Goal: Use online tool/utility: Use online tool/utility

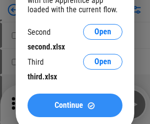
click at [75, 105] on span "Continue" at bounding box center [68, 106] width 28 height 8
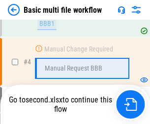
scroll to position [217, 0]
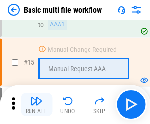
click at [36, 105] on img "button" at bounding box center [36, 101] width 12 height 12
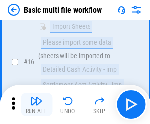
click at [36, 105] on img "button" at bounding box center [36, 101] width 12 height 12
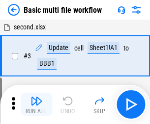
click at [36, 105] on img "button" at bounding box center [36, 101] width 12 height 12
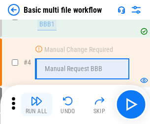
click at [36, 105] on img "button" at bounding box center [36, 101] width 12 height 12
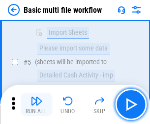
click at [36, 105] on img "button" at bounding box center [36, 101] width 12 height 12
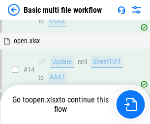
scroll to position [584, 0]
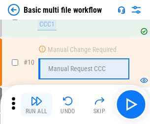
click at [36, 105] on img "button" at bounding box center [36, 101] width 12 height 12
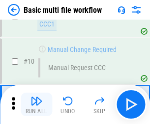
click at [36, 105] on img "button" at bounding box center [36, 101] width 12 height 12
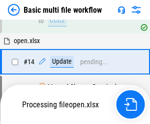
scroll to position [513, 0]
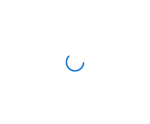
scroll to position [3, 0]
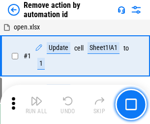
scroll to position [36, 0]
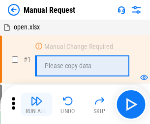
click at [36, 105] on img "button" at bounding box center [36, 101] width 12 height 12
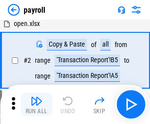
click at [36, 105] on img "button" at bounding box center [36, 101] width 12 height 12
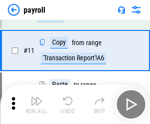
scroll to position [71, 0]
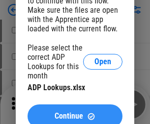
click at [75, 112] on span "Continue" at bounding box center [68, 116] width 28 height 8
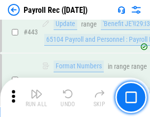
scroll to position [4950, 0]
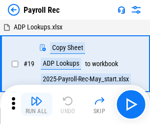
click at [36, 105] on img "button" at bounding box center [36, 101] width 12 height 12
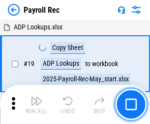
scroll to position [60, 0]
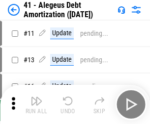
click at [36, 105] on img "button" at bounding box center [36, 101] width 12 height 12
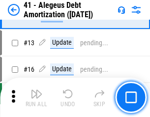
scroll to position [121, 0]
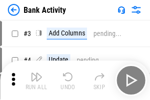
click at [36, 80] on img "button" at bounding box center [36, 77] width 12 height 12
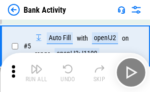
scroll to position [52, 0]
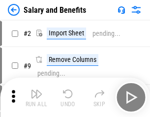
click at [36, 97] on img "button" at bounding box center [36, 94] width 12 height 12
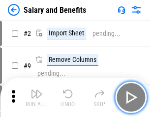
scroll to position [13, 0]
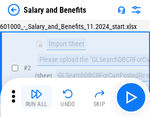
click at [36, 97] on img "button" at bounding box center [36, 94] width 12 height 12
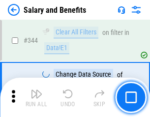
scroll to position [4595, 0]
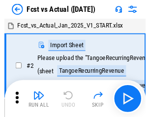
scroll to position [13, 0]
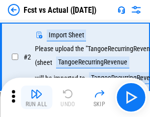
click at [36, 97] on img "button" at bounding box center [36, 94] width 12 height 12
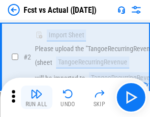
click at [36, 97] on img "button" at bounding box center [36, 94] width 12 height 12
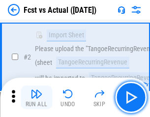
scroll to position [92, 0]
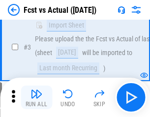
click at [36, 97] on img "button" at bounding box center [36, 94] width 12 height 12
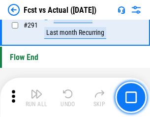
scroll to position [4644, 0]
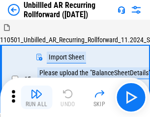
click at [36, 97] on img "button" at bounding box center [36, 94] width 12 height 12
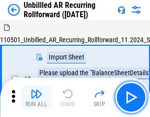
scroll to position [21, 0]
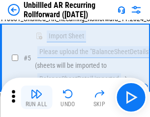
click at [36, 97] on img "button" at bounding box center [36, 94] width 12 height 12
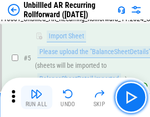
scroll to position [92, 0]
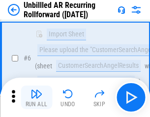
click at [36, 97] on img "button" at bounding box center [36, 94] width 12 height 12
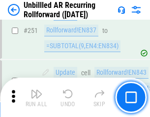
scroll to position [3333, 0]
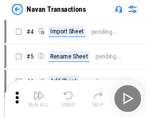
scroll to position [16, 0]
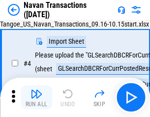
click at [36, 97] on img "button" at bounding box center [36, 94] width 12 height 12
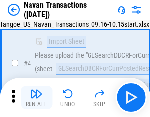
click at [36, 97] on img "button" at bounding box center [36, 94] width 12 height 12
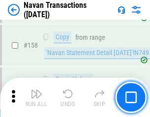
scroll to position [3181, 0]
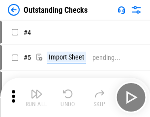
click at [36, 97] on img "button" at bounding box center [36, 94] width 12 height 12
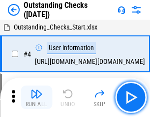
scroll to position [41, 0]
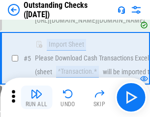
click at [36, 97] on img "button" at bounding box center [36, 94] width 12 height 12
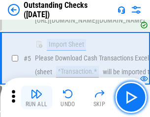
scroll to position [103, 0]
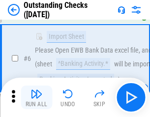
click at [36, 97] on img "button" at bounding box center [36, 94] width 12 height 12
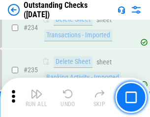
scroll to position [2980, 0]
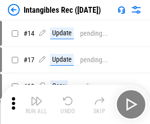
click at [36, 105] on img "button" at bounding box center [36, 101] width 12 height 12
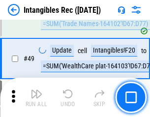
scroll to position [382, 0]
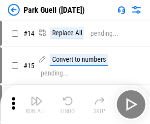
click at [36, 97] on img "button" at bounding box center [36, 101] width 12 height 12
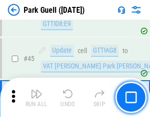
scroll to position [1227, 0]
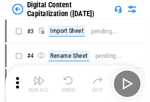
scroll to position [28, 0]
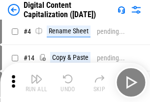
click at [36, 82] on img "button" at bounding box center [36, 79] width 12 height 12
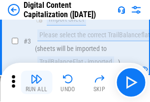
click at [36, 82] on img "button" at bounding box center [36, 79] width 12 height 12
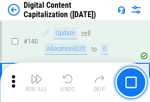
scroll to position [1041, 0]
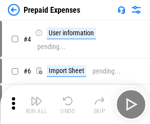
click at [36, 97] on img "button" at bounding box center [36, 101] width 12 height 12
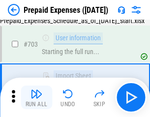
click at [36, 97] on img "button" at bounding box center [36, 94] width 12 height 12
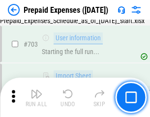
scroll to position [2698, 0]
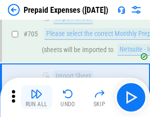
click at [36, 97] on img "button" at bounding box center [36, 94] width 12 height 12
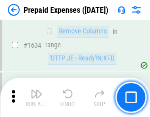
scroll to position [9554, 0]
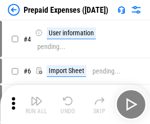
click at [36, 105] on img "button" at bounding box center [36, 101] width 12 height 12
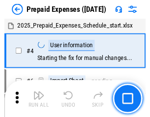
scroll to position [43, 0]
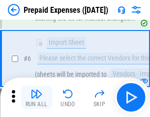
click at [36, 97] on img "button" at bounding box center [36, 94] width 12 height 12
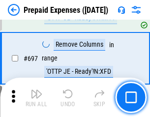
scroll to position [3417, 0]
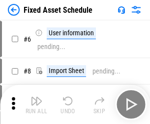
click at [36, 105] on img "button" at bounding box center [36, 101] width 12 height 12
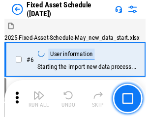
scroll to position [53, 0]
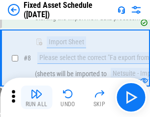
click at [36, 97] on img "button" at bounding box center [36, 94] width 12 height 12
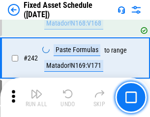
scroll to position [3040, 0]
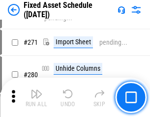
click at [36, 97] on img "button" at bounding box center [36, 94] width 12 height 12
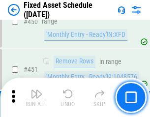
scroll to position [4387, 0]
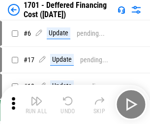
click at [36, 105] on img "button" at bounding box center [36, 101] width 12 height 12
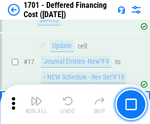
scroll to position [118, 0]
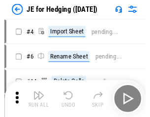
scroll to position [1, 0]
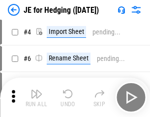
click at [36, 97] on img "button" at bounding box center [36, 94] width 12 height 12
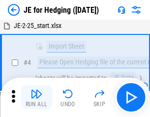
click at [36, 97] on img "button" at bounding box center [36, 94] width 12 height 12
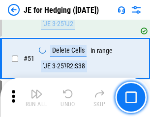
scroll to position [635, 0]
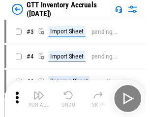
scroll to position [1, 0]
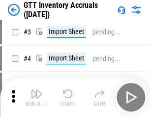
click at [36, 97] on img "button" at bounding box center [36, 94] width 12 height 12
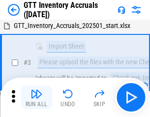
click at [36, 97] on img "button" at bounding box center [36, 94] width 12 height 12
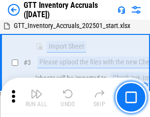
scroll to position [63, 0]
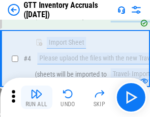
click at [36, 97] on img "button" at bounding box center [36, 94] width 12 height 12
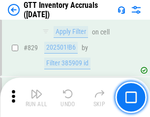
scroll to position [7448, 0]
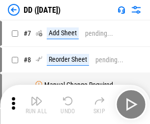
click at [36, 105] on img "button" at bounding box center [36, 101] width 12 height 12
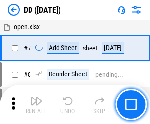
scroll to position [95, 0]
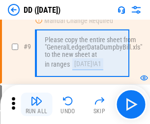
click at [36, 105] on img "button" at bounding box center [36, 101] width 12 height 12
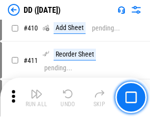
scroll to position [4390, 0]
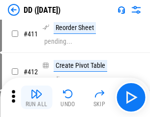
click at [36, 97] on img "button" at bounding box center [36, 94] width 12 height 12
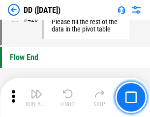
scroll to position [4697, 0]
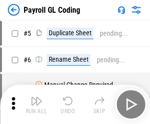
click at [36, 105] on img "button" at bounding box center [36, 101] width 12 height 12
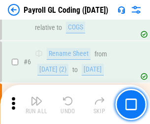
scroll to position [118, 0]
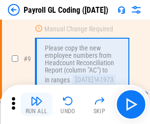
click at [36, 105] on img "button" at bounding box center [36, 101] width 12 height 12
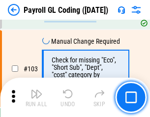
scroll to position [2302, 0]
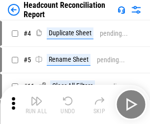
click at [36, 105] on img "button" at bounding box center [36, 101] width 12 height 12
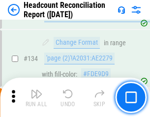
scroll to position [1180, 0]
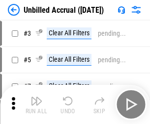
click at [36, 105] on img "button" at bounding box center [36, 101] width 12 height 12
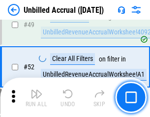
scroll to position [890, 0]
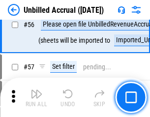
click at [36, 97] on img "button" at bounding box center [36, 94] width 12 height 12
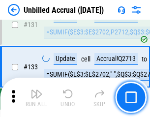
scroll to position [2923, 0]
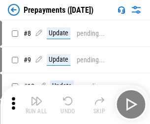
click at [36, 105] on img "button" at bounding box center [36, 101] width 12 height 12
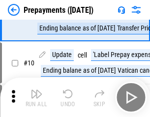
scroll to position [61, 0]
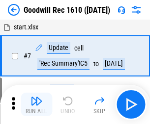
click at [36, 105] on img "button" at bounding box center [36, 101] width 12 height 12
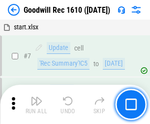
scroll to position [168, 0]
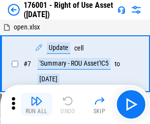
click at [36, 105] on img "button" at bounding box center [36, 101] width 12 height 12
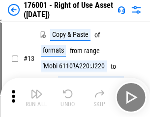
scroll to position [63, 0]
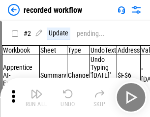
click at [36, 97] on img "button" at bounding box center [36, 94] width 12 height 12
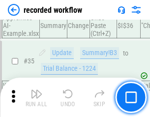
scroll to position [3067, 0]
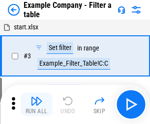
click at [36, 105] on img "button" at bounding box center [36, 101] width 12 height 12
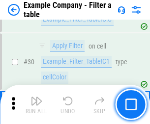
scroll to position [898, 0]
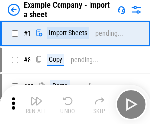
click at [36, 97] on img "button" at bounding box center [36, 101] width 12 height 12
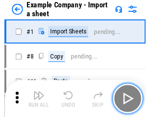
scroll to position [15, 0]
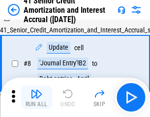
click at [36, 97] on img "button" at bounding box center [36, 94] width 12 height 12
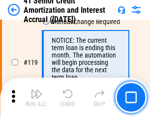
click at [36, 97] on img "button" at bounding box center [36, 94] width 12 height 12
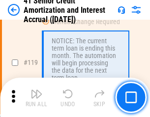
scroll to position [926, 0]
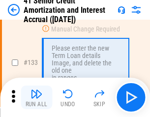
click at [36, 97] on img "button" at bounding box center [36, 94] width 12 height 12
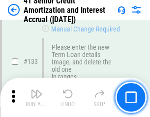
scroll to position [1025, 0]
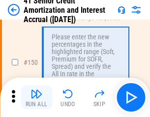
click at [36, 97] on img "button" at bounding box center [36, 94] width 12 height 12
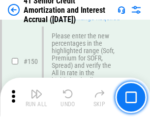
scroll to position [1129, 0]
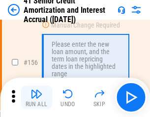
click at [36, 97] on img "button" at bounding box center [36, 94] width 12 height 12
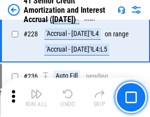
scroll to position [2198, 0]
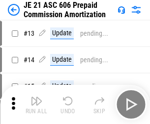
click at [36, 97] on img "button" at bounding box center [36, 101] width 12 height 12
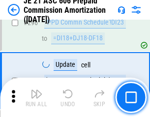
scroll to position [1806, 0]
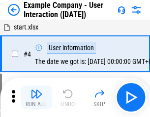
click at [36, 97] on img "button" at bounding box center [36, 94] width 12 height 12
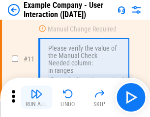
click at [36, 97] on img "button" at bounding box center [36, 94] width 12 height 12
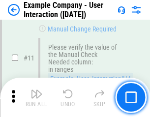
scroll to position [212, 0]
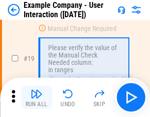
click at [36, 97] on img "button" at bounding box center [36, 94] width 12 height 12
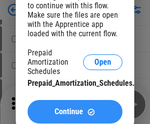
click at [75, 112] on span "Continue" at bounding box center [68, 112] width 28 height 8
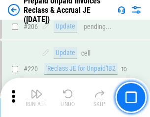
scroll to position [1272, 0]
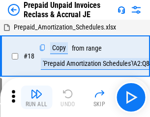
click at [36, 97] on img "button" at bounding box center [36, 94] width 12 height 12
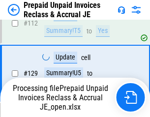
scroll to position [801, 0]
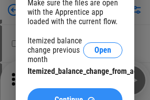
click at [75, 96] on span "Continue" at bounding box center [68, 100] width 28 height 8
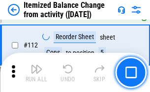
scroll to position [1641, 0]
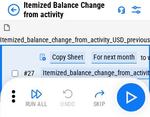
scroll to position [15, 0]
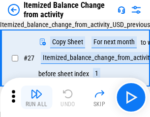
click at [36, 97] on img "button" at bounding box center [36, 94] width 12 height 12
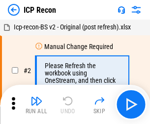
scroll to position [4, 0]
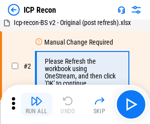
click at [36, 105] on img "button" at bounding box center [36, 101] width 12 height 12
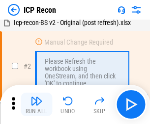
click at [36, 105] on img "button" at bounding box center [36, 101] width 12 height 12
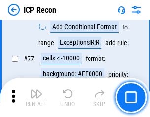
scroll to position [882, 0]
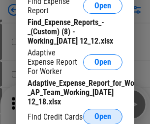
click at [103, 116] on span "Open" at bounding box center [102, 117] width 17 height 8
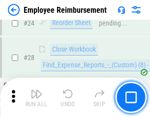
scroll to position [459, 0]
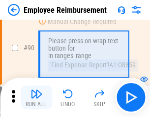
click at [36, 97] on img "button" at bounding box center [36, 94] width 12 height 12
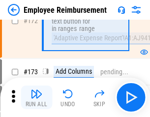
click at [36, 97] on img "button" at bounding box center [36, 94] width 12 height 12
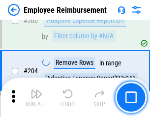
scroll to position [2483, 0]
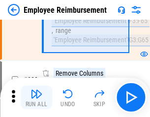
click at [36, 97] on img "button" at bounding box center [36, 94] width 12 height 12
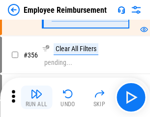
click at [36, 97] on img "button" at bounding box center [36, 94] width 12 height 12
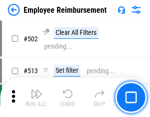
scroll to position [6237, 0]
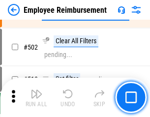
click at [36, 97] on img "button" at bounding box center [36, 94] width 12 height 12
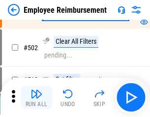
click at [36, 97] on img "button" at bounding box center [36, 94] width 12 height 12
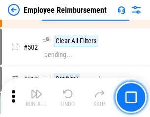
click at [36, 97] on img "button" at bounding box center [36, 94] width 12 height 12
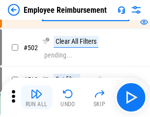
click at [36, 97] on img "button" at bounding box center [36, 94] width 12 height 12
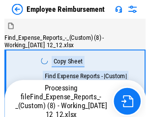
scroll to position [33, 0]
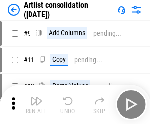
click at [36, 105] on img "button" at bounding box center [36, 101] width 12 height 12
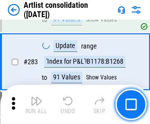
scroll to position [4058, 0]
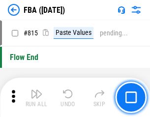
scroll to position [8784, 0]
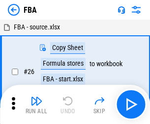
scroll to position [10, 0]
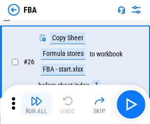
click at [36, 105] on img "button" at bounding box center [36, 101] width 12 height 12
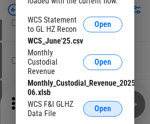
click at [103, 109] on span "Open" at bounding box center [102, 109] width 17 height 8
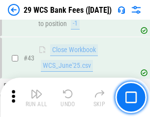
scroll to position [401, 0]
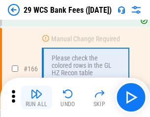
click at [36, 97] on img "button" at bounding box center [36, 94] width 12 height 12
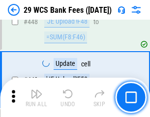
scroll to position [4752, 0]
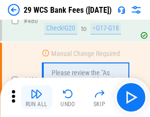
click at [36, 97] on img "button" at bounding box center [36, 94] width 12 height 12
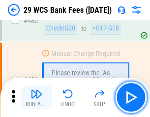
scroll to position [5060, 0]
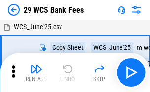
scroll to position [18, 0]
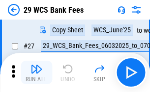
click at [36, 73] on img "button" at bounding box center [36, 69] width 12 height 12
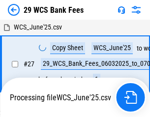
scroll to position [5, 0]
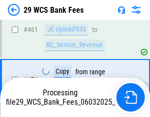
scroll to position [4991, 0]
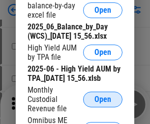
click at [103, 104] on span "Open" at bounding box center [102, 100] width 17 height 8
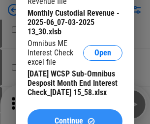
click at [75, 117] on span "Continue" at bounding box center [68, 121] width 28 height 8
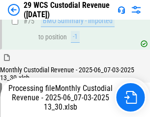
scroll to position [1025, 0]
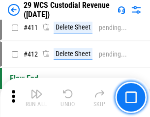
click at [36, 97] on img "button" at bounding box center [36, 94] width 12 height 12
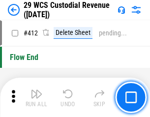
scroll to position [4686, 0]
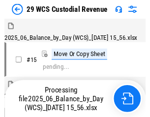
scroll to position [24, 0]
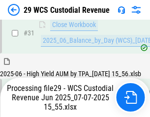
scroll to position [504, 0]
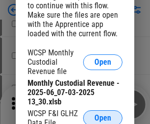
click at [103, 116] on span "Open" at bounding box center [102, 118] width 17 height 8
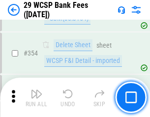
scroll to position [3262, 0]
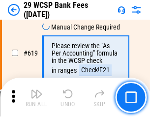
click at [36, 97] on img "button" at bounding box center [36, 94] width 12 height 12
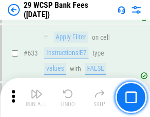
scroll to position [5656, 0]
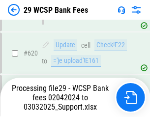
scroll to position [5464, 0]
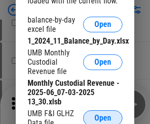
click at [103, 116] on span "Open" at bounding box center [102, 118] width 17 height 8
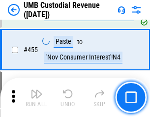
scroll to position [4187, 0]
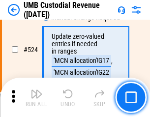
click at [36, 97] on img "button" at bounding box center [36, 94] width 12 height 12
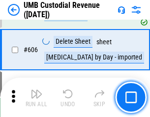
scroll to position [5664, 0]
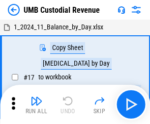
scroll to position [7, 0]
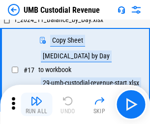
click at [36, 105] on img "button" at bounding box center [36, 101] width 12 height 12
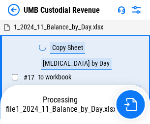
scroll to position [7, 0]
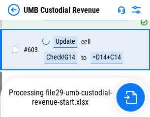
scroll to position [5599, 0]
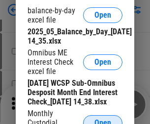
click at [103, 119] on span "Open" at bounding box center [102, 123] width 17 height 8
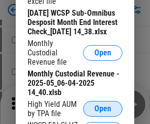
click at [103, 113] on span "Open" at bounding box center [102, 109] width 17 height 8
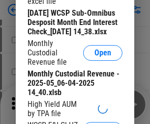
scroll to position [188, 0]
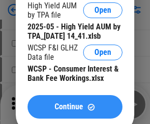
click at [75, 111] on span "Continue" at bounding box center [68, 107] width 28 height 8
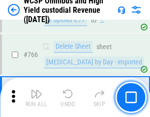
scroll to position [7996, 0]
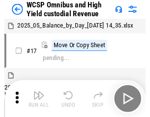
scroll to position [5, 0]
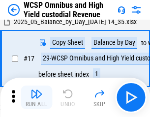
click at [36, 97] on img "button" at bounding box center [36, 94] width 12 height 12
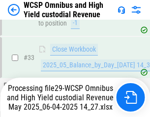
scroll to position [436, 0]
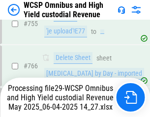
scroll to position [7973, 0]
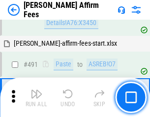
scroll to position [2668, 0]
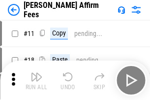
click at [36, 73] on img "button" at bounding box center [36, 77] width 12 height 12
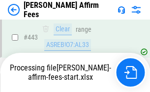
scroll to position [2574, 0]
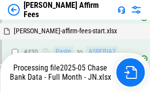
scroll to position [2574, 0]
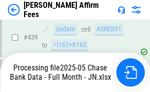
scroll to position [2574, 0]
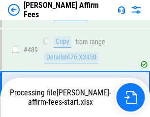
scroll to position [2561, 0]
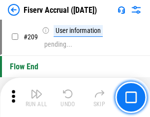
scroll to position [3047, 0]
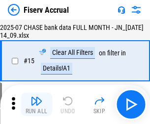
click at [36, 105] on img "button" at bounding box center [36, 101] width 12 height 12
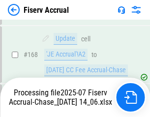
scroll to position [2460, 0]
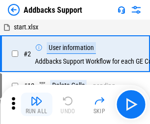
click at [36, 97] on img "button" at bounding box center [36, 101] width 12 height 12
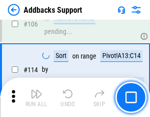
scroll to position [714, 0]
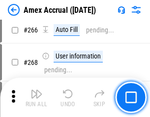
scroll to position [2752, 0]
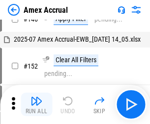
click at [36, 105] on img "button" at bounding box center [36, 101] width 12 height 12
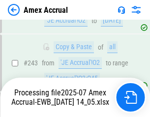
scroll to position [2799, 0]
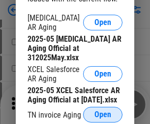
click at [103, 112] on span "Open" at bounding box center [102, 115] width 17 height 8
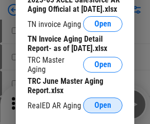
click at [103, 103] on span "Open" at bounding box center [102, 106] width 17 height 8
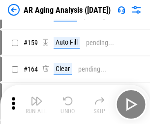
scroll to position [374, 0]
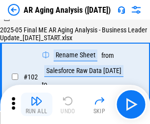
click at [36, 105] on img "button" at bounding box center [36, 101] width 12 height 12
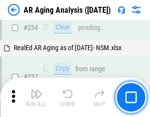
scroll to position [1521, 0]
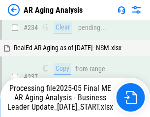
scroll to position [1510, 0]
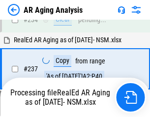
scroll to position [1510, 0]
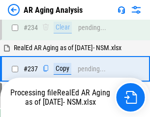
scroll to position [1510, 0]
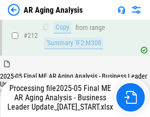
scroll to position [1510, 0]
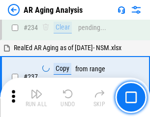
scroll to position [1510, 0]
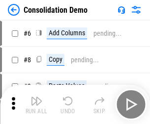
click at [36, 105] on img "button" at bounding box center [36, 101] width 12 height 12
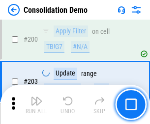
scroll to position [3077, 0]
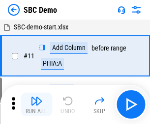
click at [36, 105] on img "button" at bounding box center [36, 101] width 12 height 12
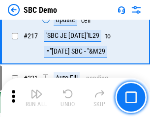
scroll to position [2422, 0]
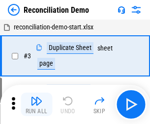
click at [36, 105] on img "button" at bounding box center [36, 101] width 12 height 12
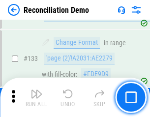
scroll to position [1165, 0]
